Goal: Task Accomplishment & Management: Manage account settings

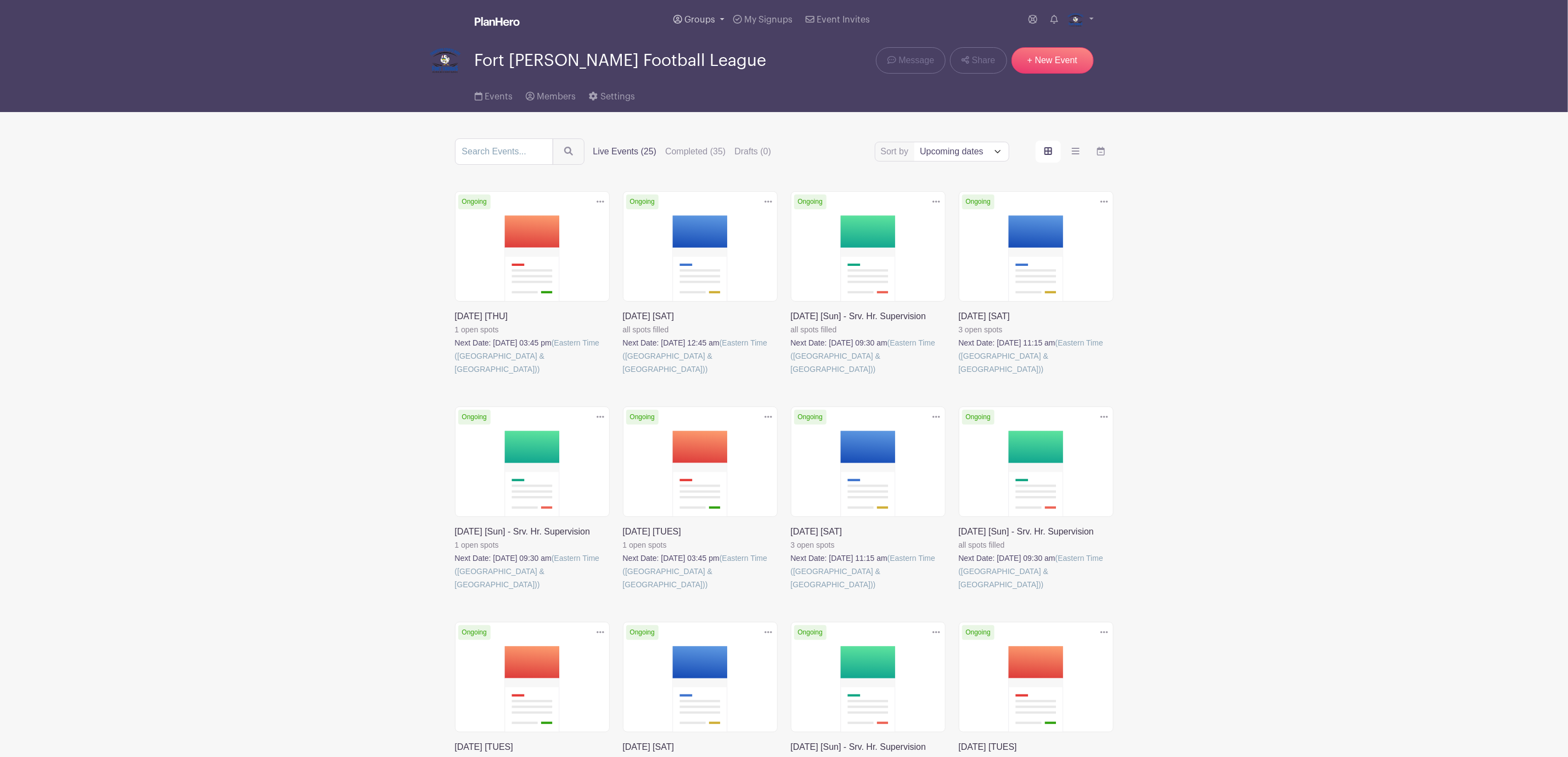
click at [703, 17] on span "Groups" at bounding box center [700, 19] width 31 height 9
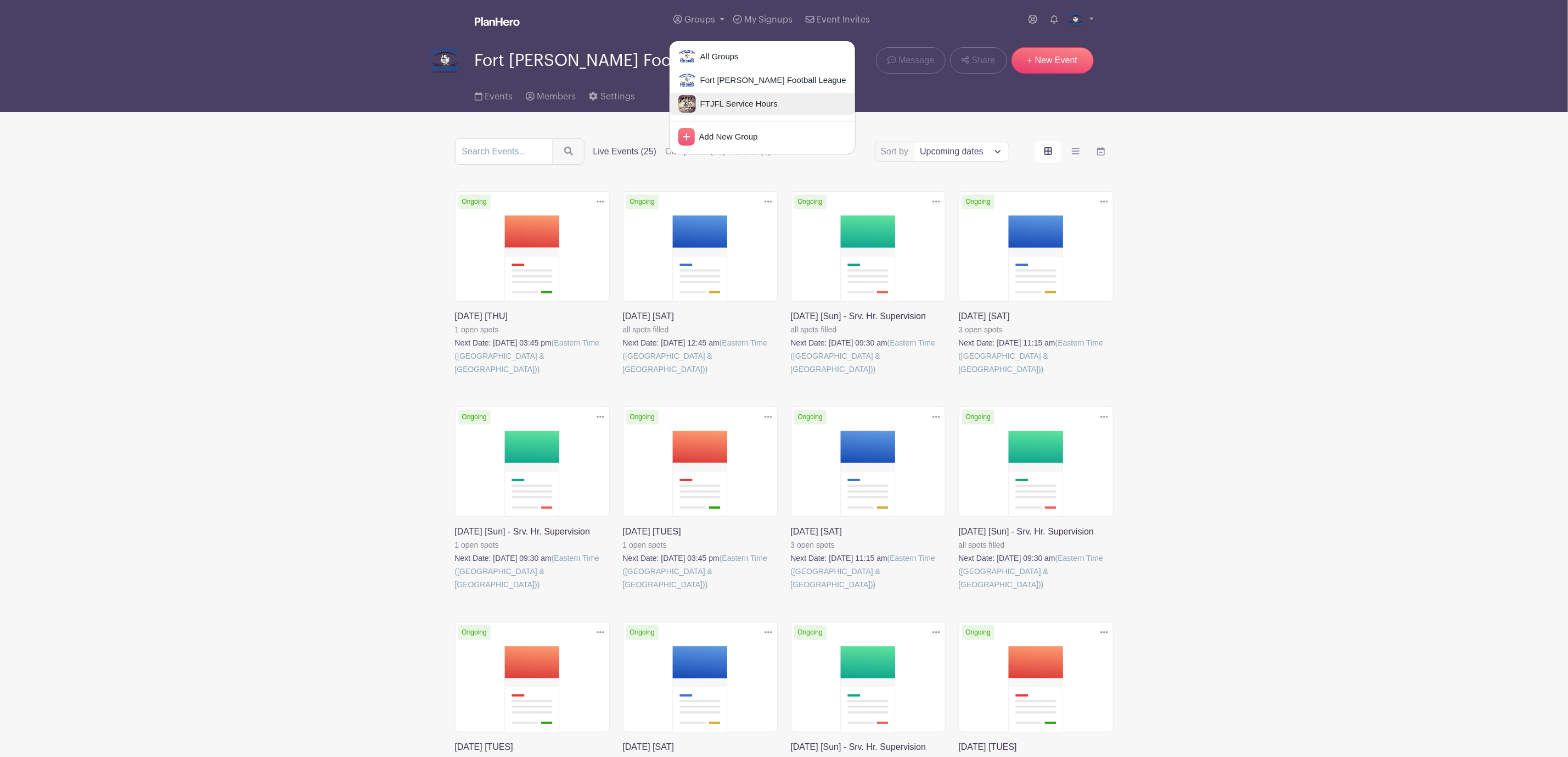
click at [723, 104] on span "FTJFL Service Hours" at bounding box center [737, 103] width 82 height 13
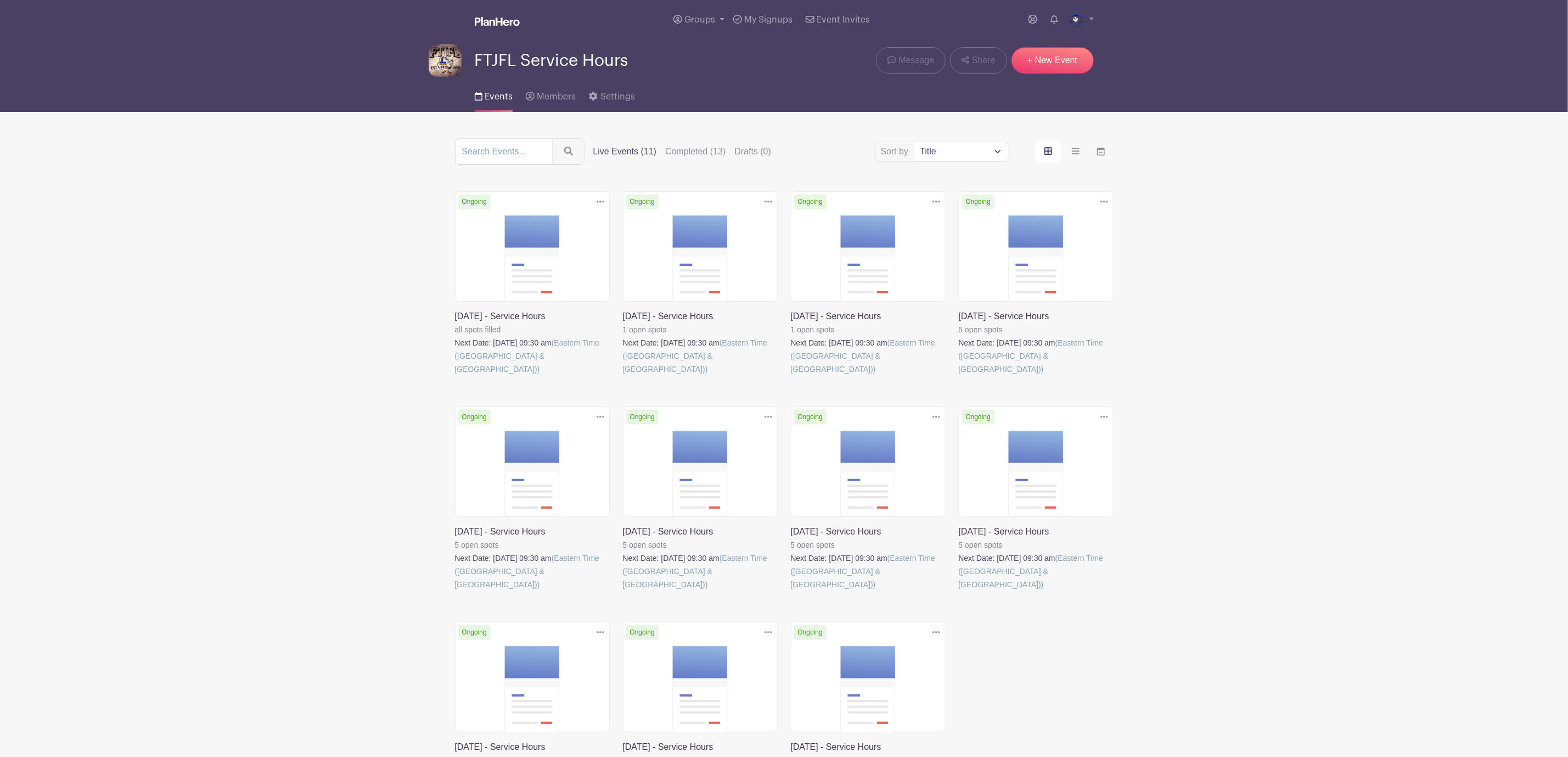
click at [601, 203] on icon at bounding box center [601, 201] width 8 height 9
click at [290, 252] on main "Groups All Groups Fort [PERSON_NAME] Football League FTJFL Service Hours Add Ne…" at bounding box center [784, 452] width 1568 height 905
click at [455, 375] on link at bounding box center [455, 375] width 0 height 0
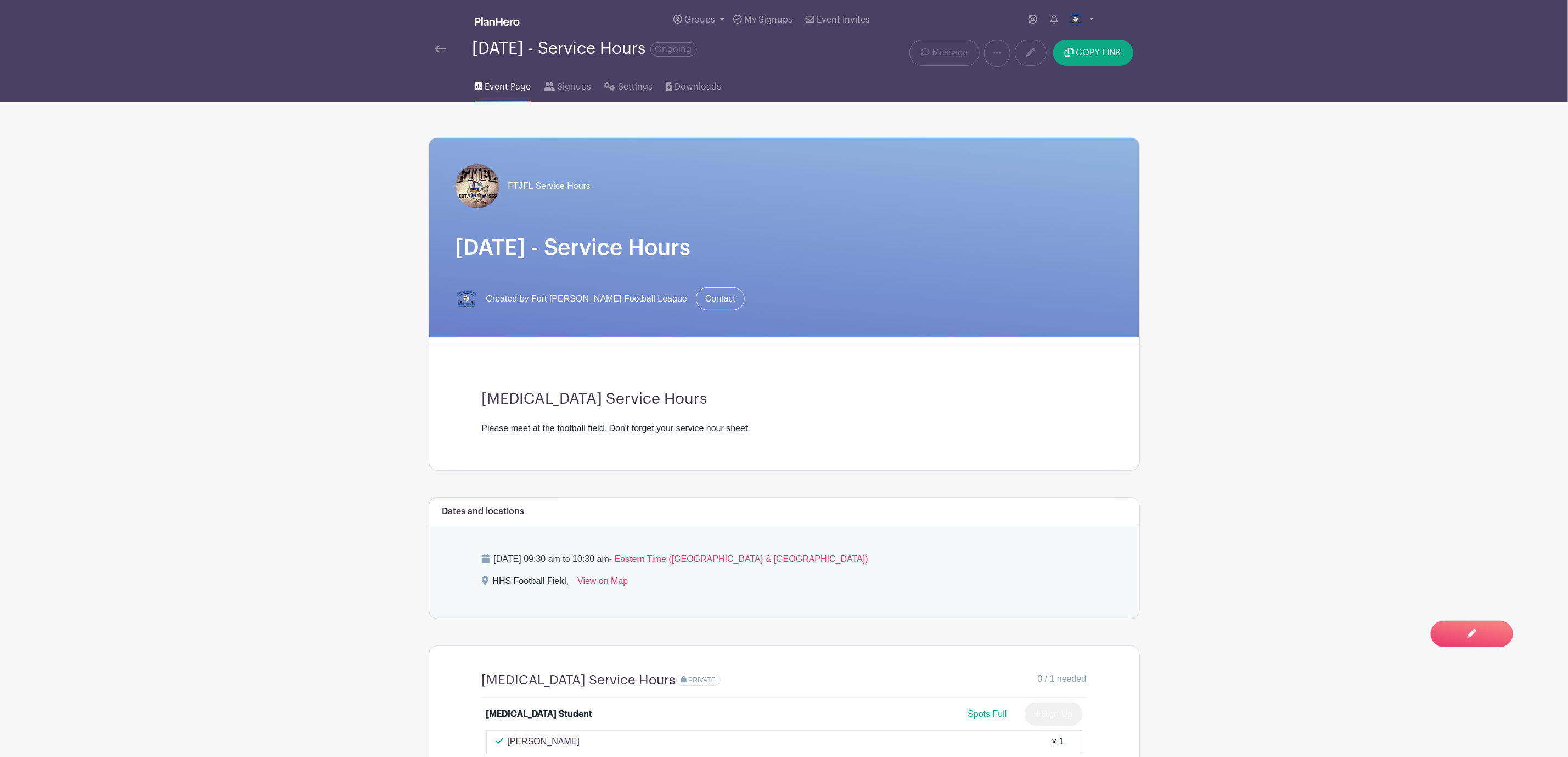
click at [438, 52] on img at bounding box center [440, 49] width 11 height 8
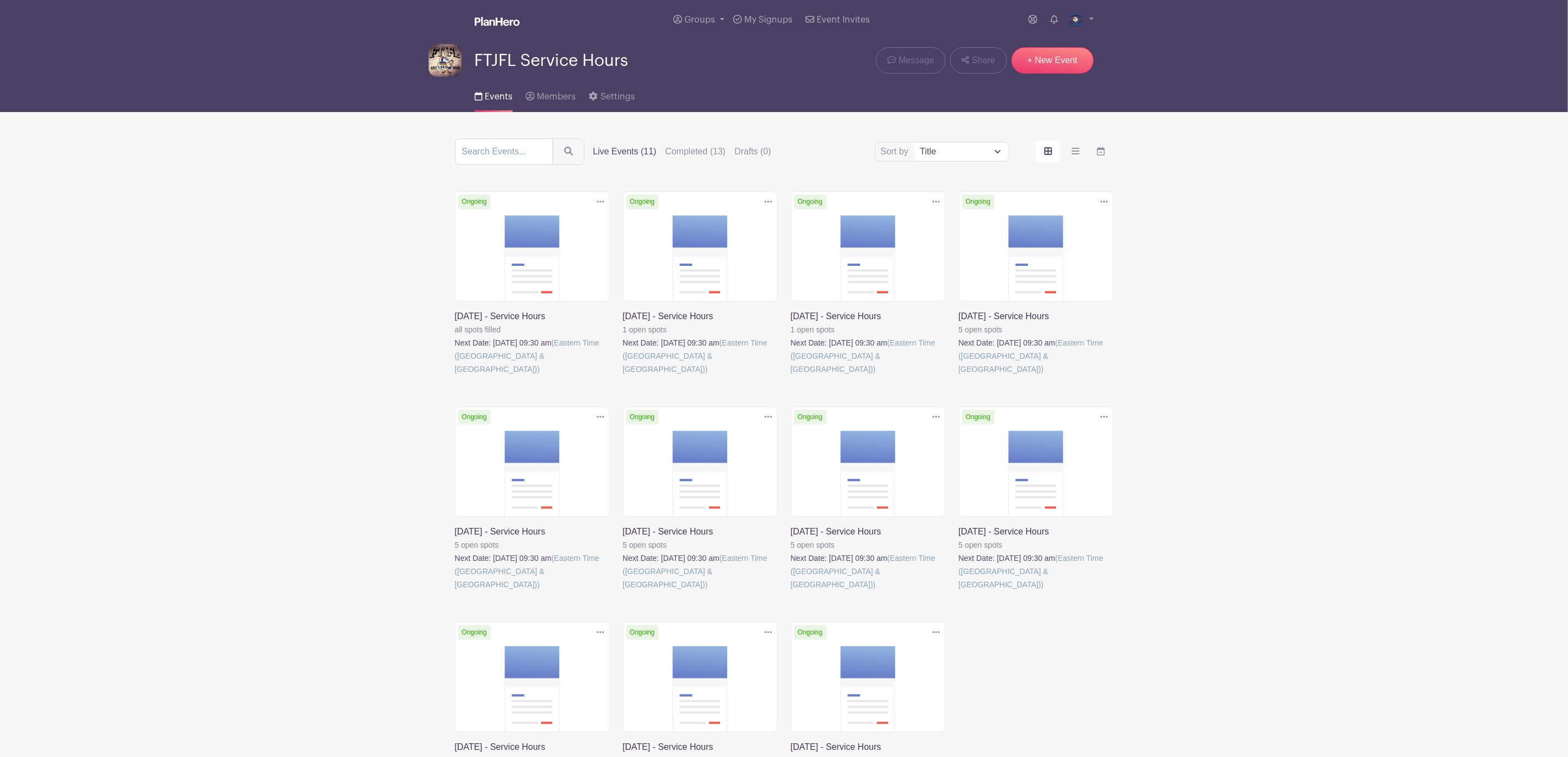
click at [597, 206] on icon at bounding box center [601, 201] width 8 height 9
click at [557, 245] on link "Delete" at bounding box center [564, 244] width 87 height 18
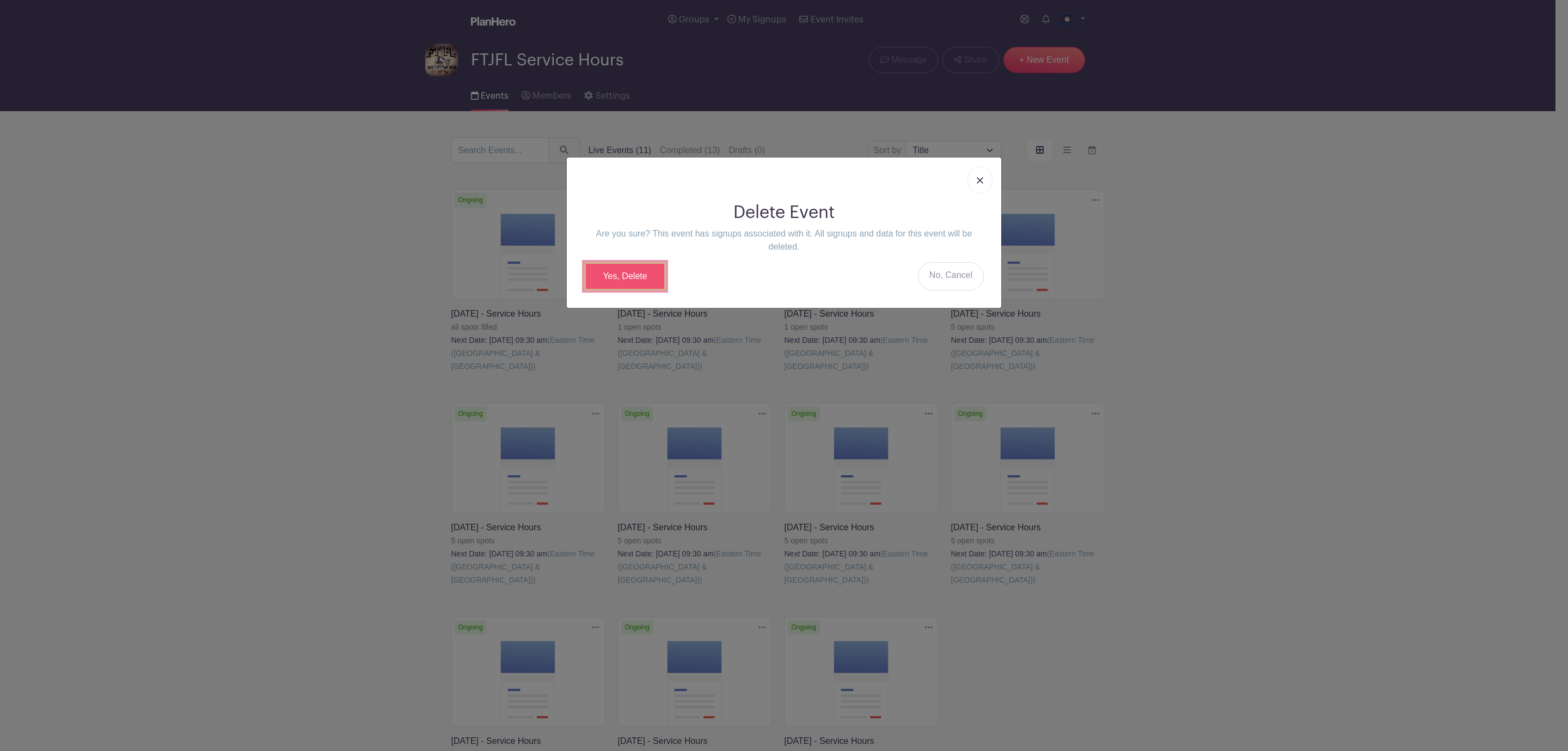
click at [628, 271] on link "Yes, Delete" at bounding box center [625, 275] width 82 height 28
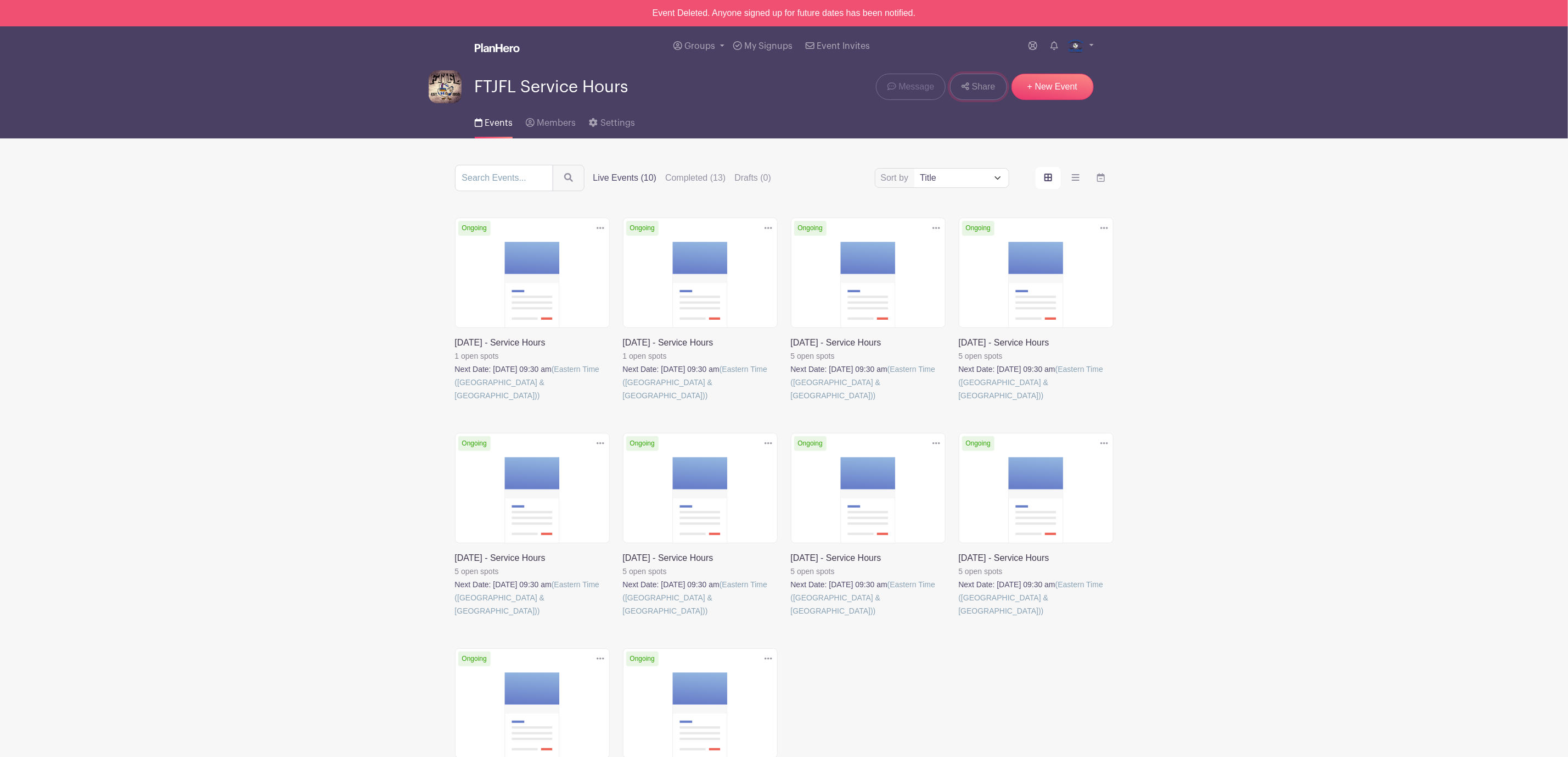
click at [994, 83] on span "Share" at bounding box center [984, 87] width 23 height 14
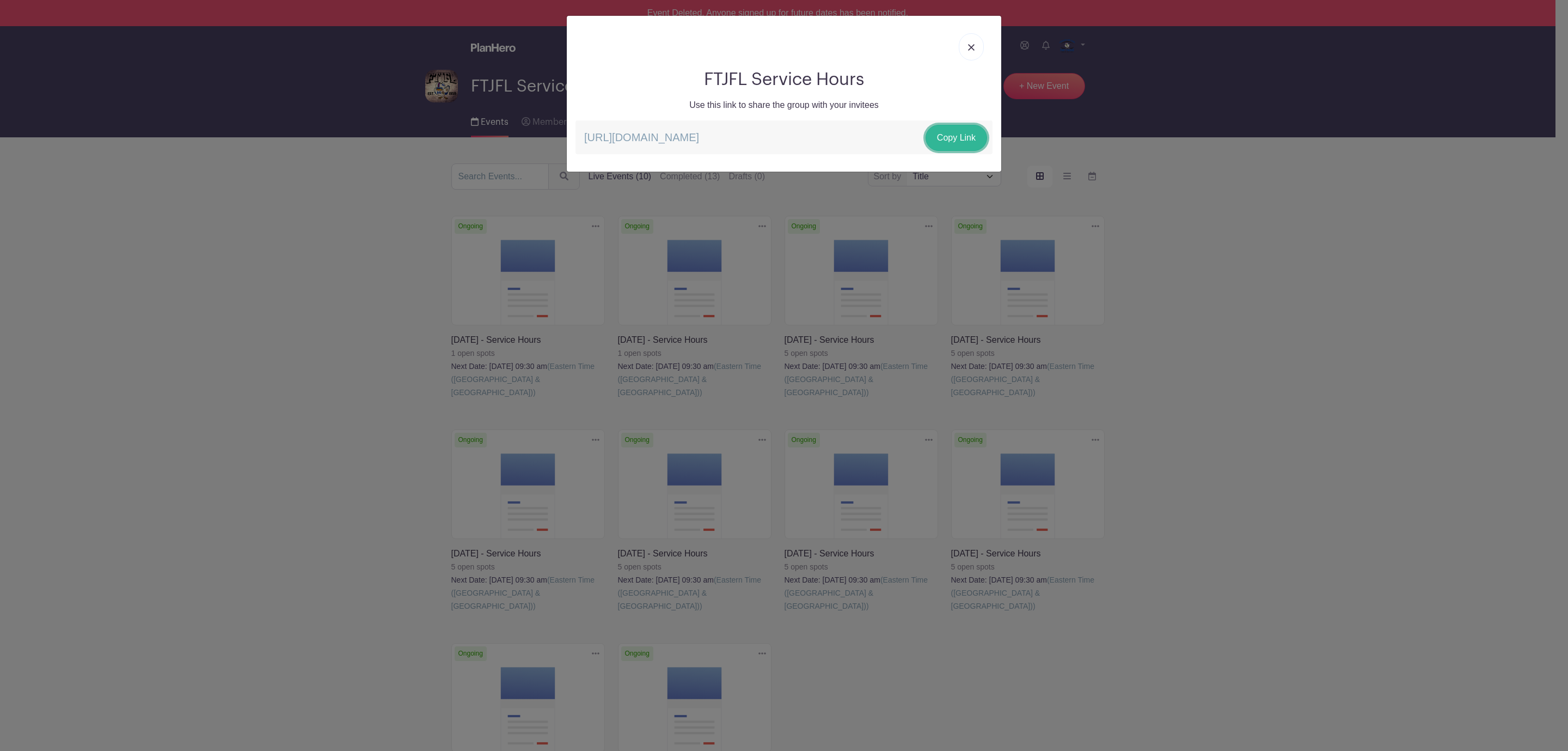
click at [962, 142] on link "Copy Link" at bounding box center [956, 137] width 62 height 26
